Goal: Complete application form: Complete application form

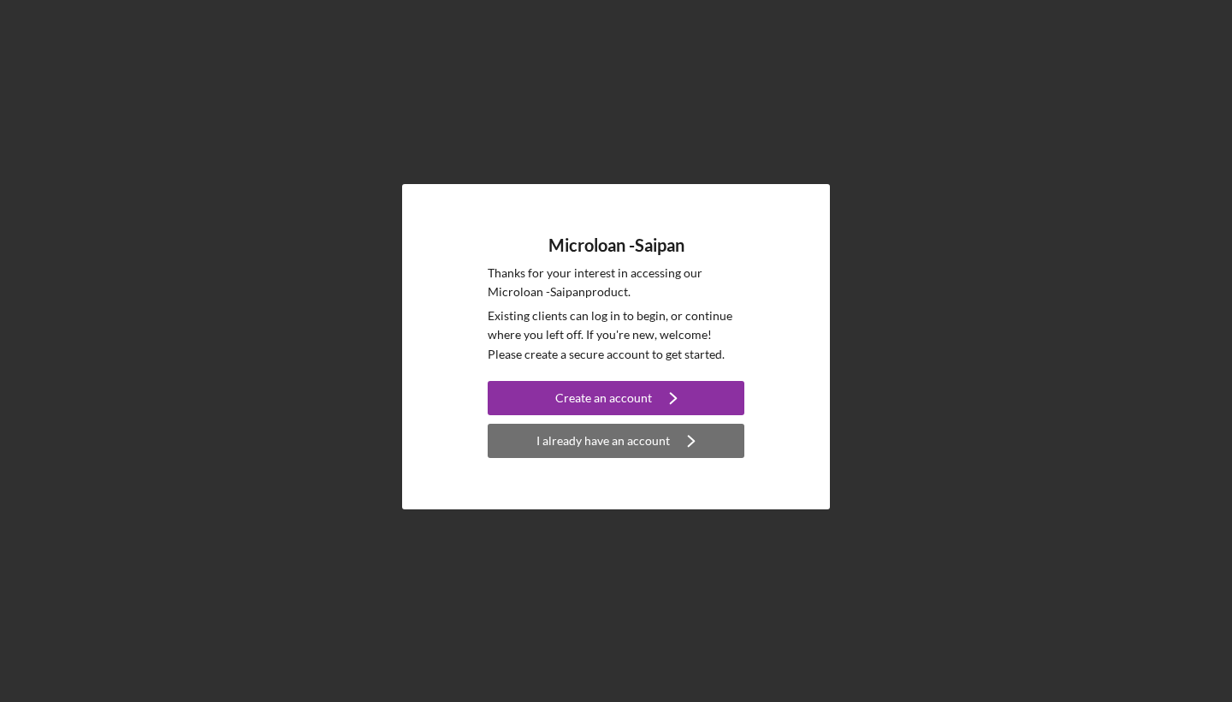
click at [596, 449] on div "I already have an account" at bounding box center [603, 441] width 133 height 34
